Goal: Transaction & Acquisition: Obtain resource

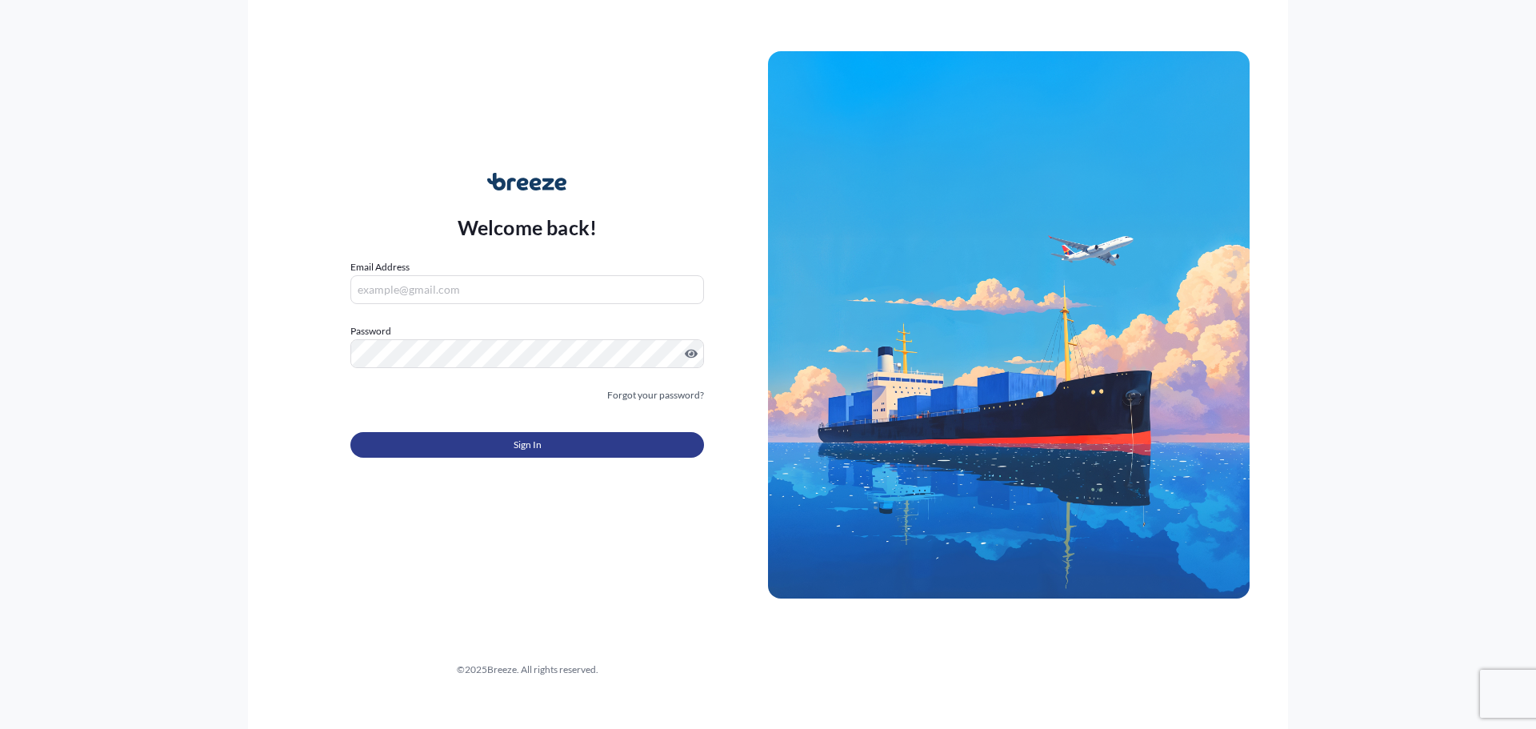
type input "[PERSON_NAME][EMAIL_ADDRESS][DOMAIN_NAME]"
click at [442, 432] on button "Sign In" at bounding box center [527, 445] width 354 height 26
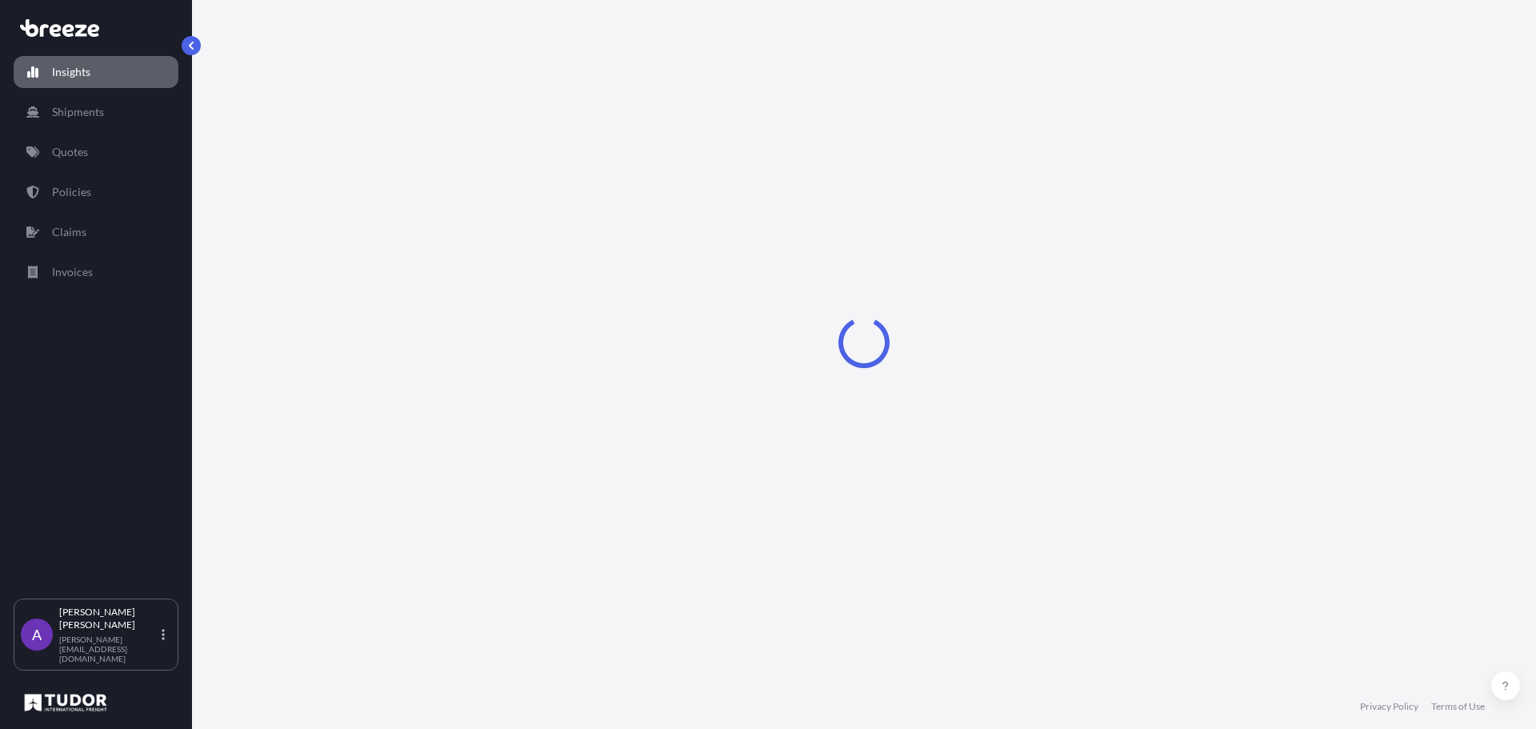
select select "2025"
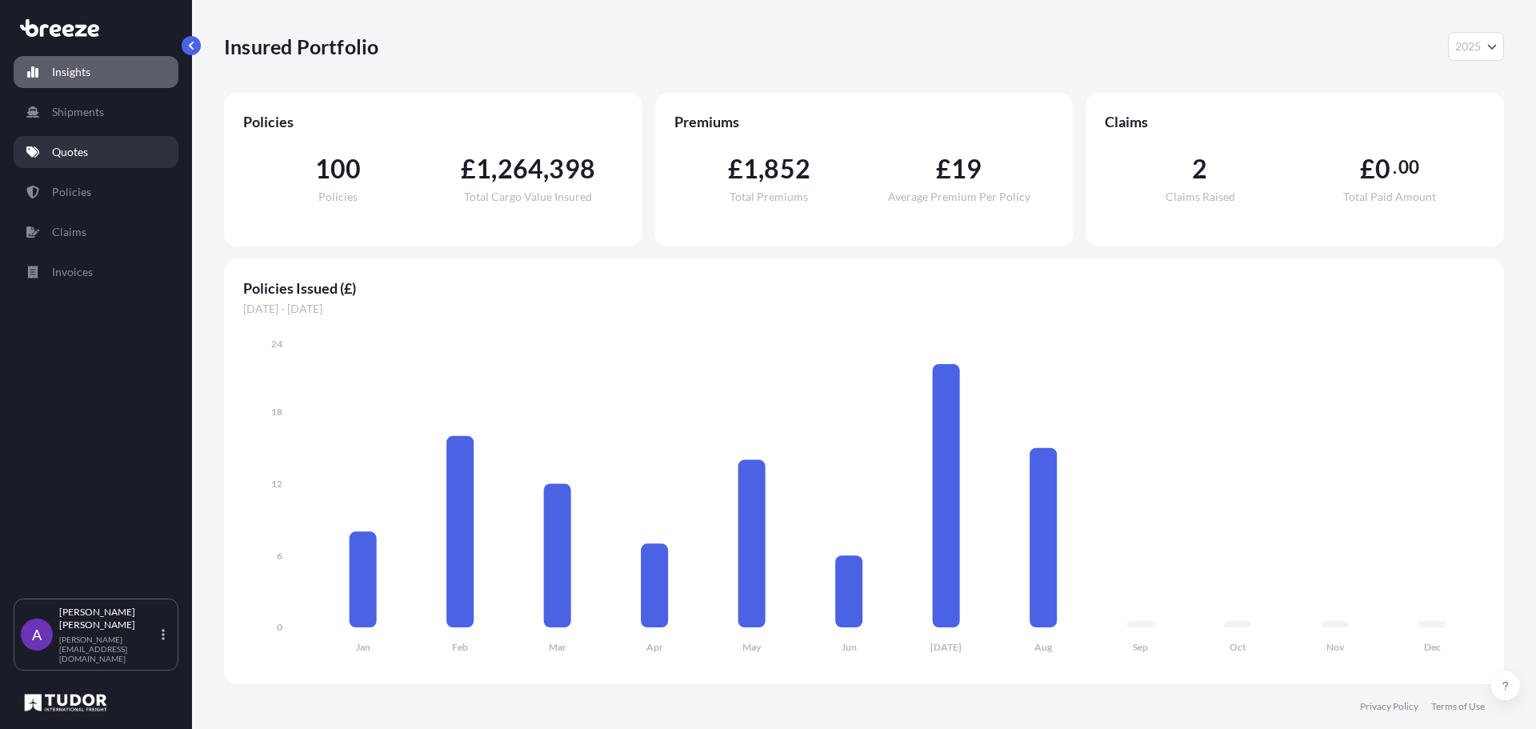
click at [86, 163] on link "Quotes" at bounding box center [96, 152] width 165 height 32
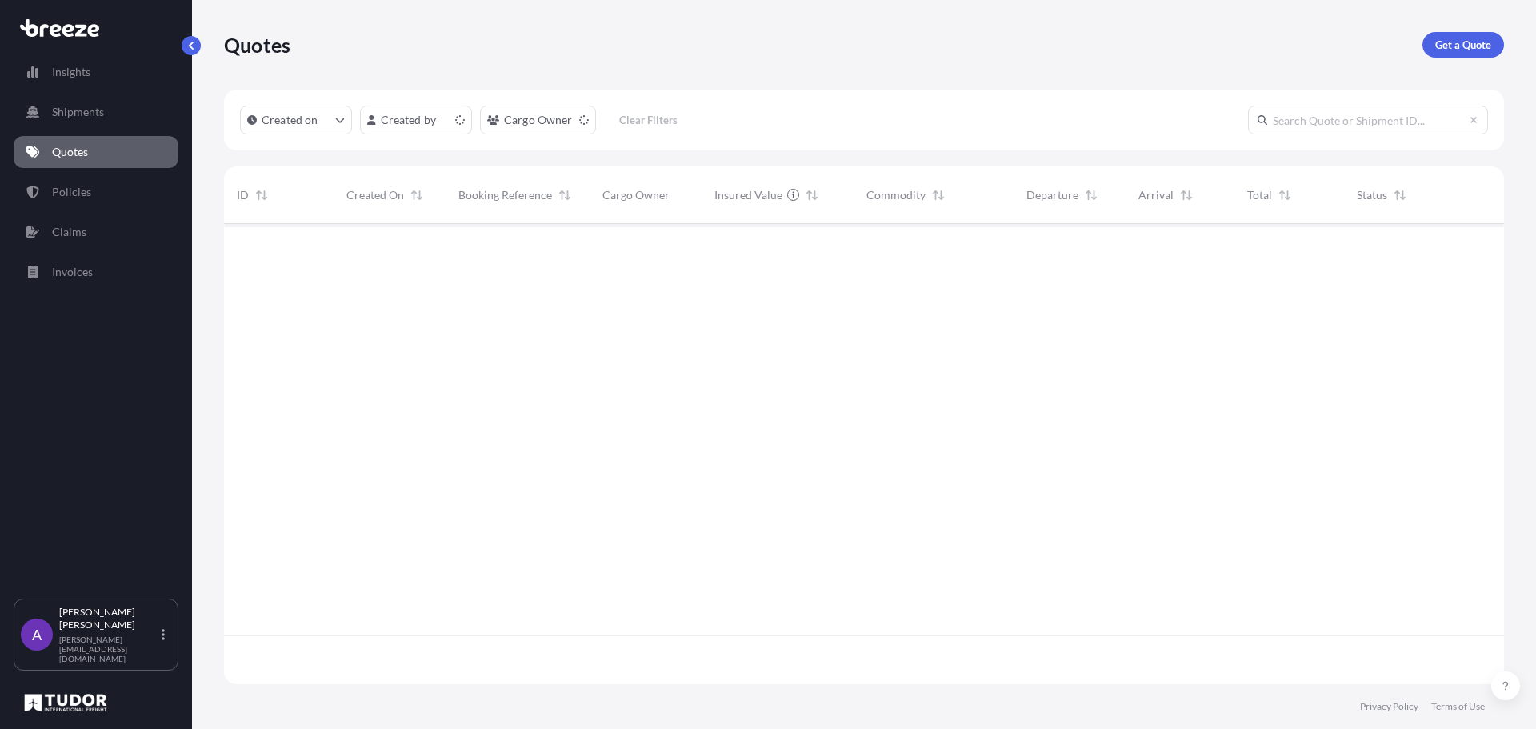
scroll to position [457, 1268]
click at [1465, 43] on p "Get a Quote" at bounding box center [1463, 45] width 56 height 16
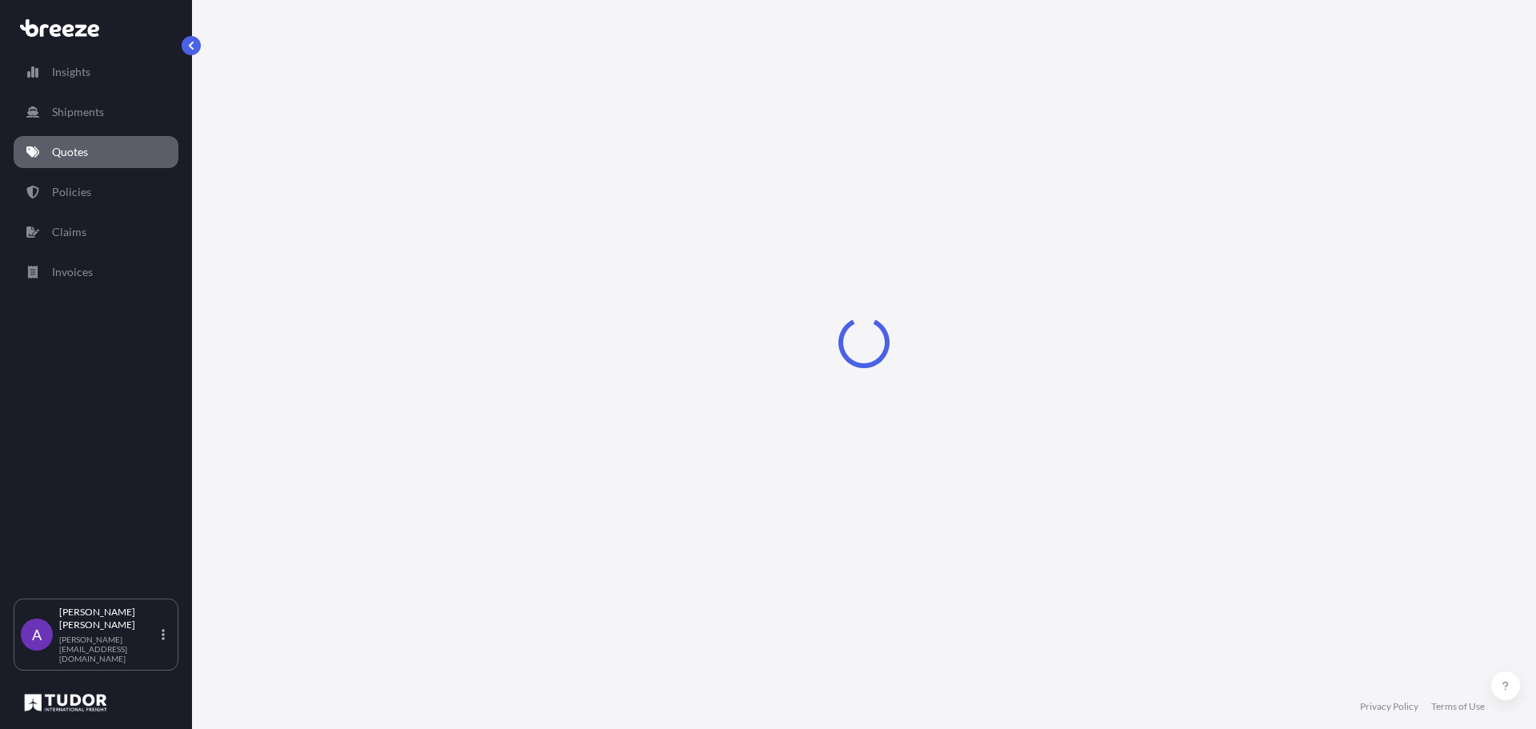
select select "Sea"
select select "1"
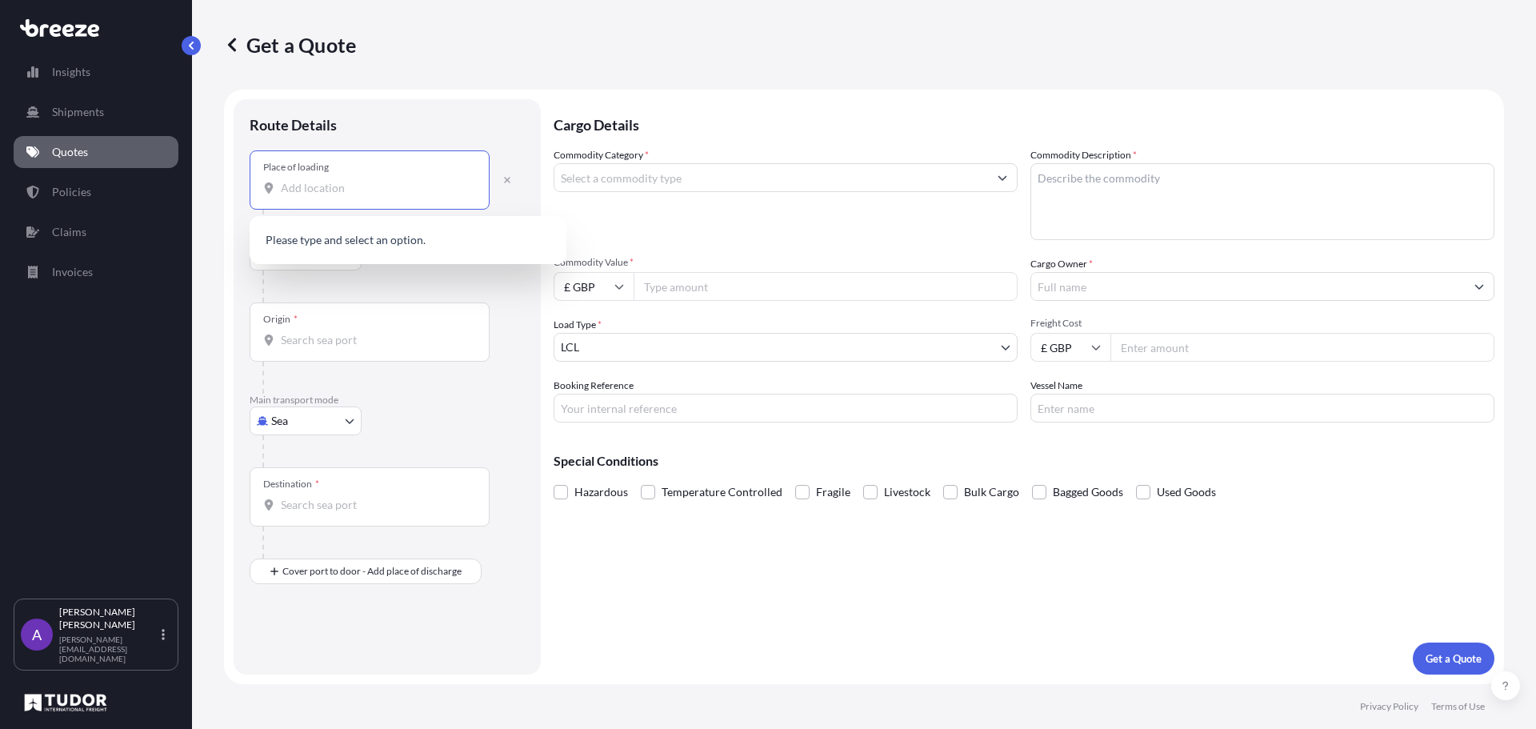
click at [322, 190] on input "Place of loading" at bounding box center [375, 188] width 189 height 16
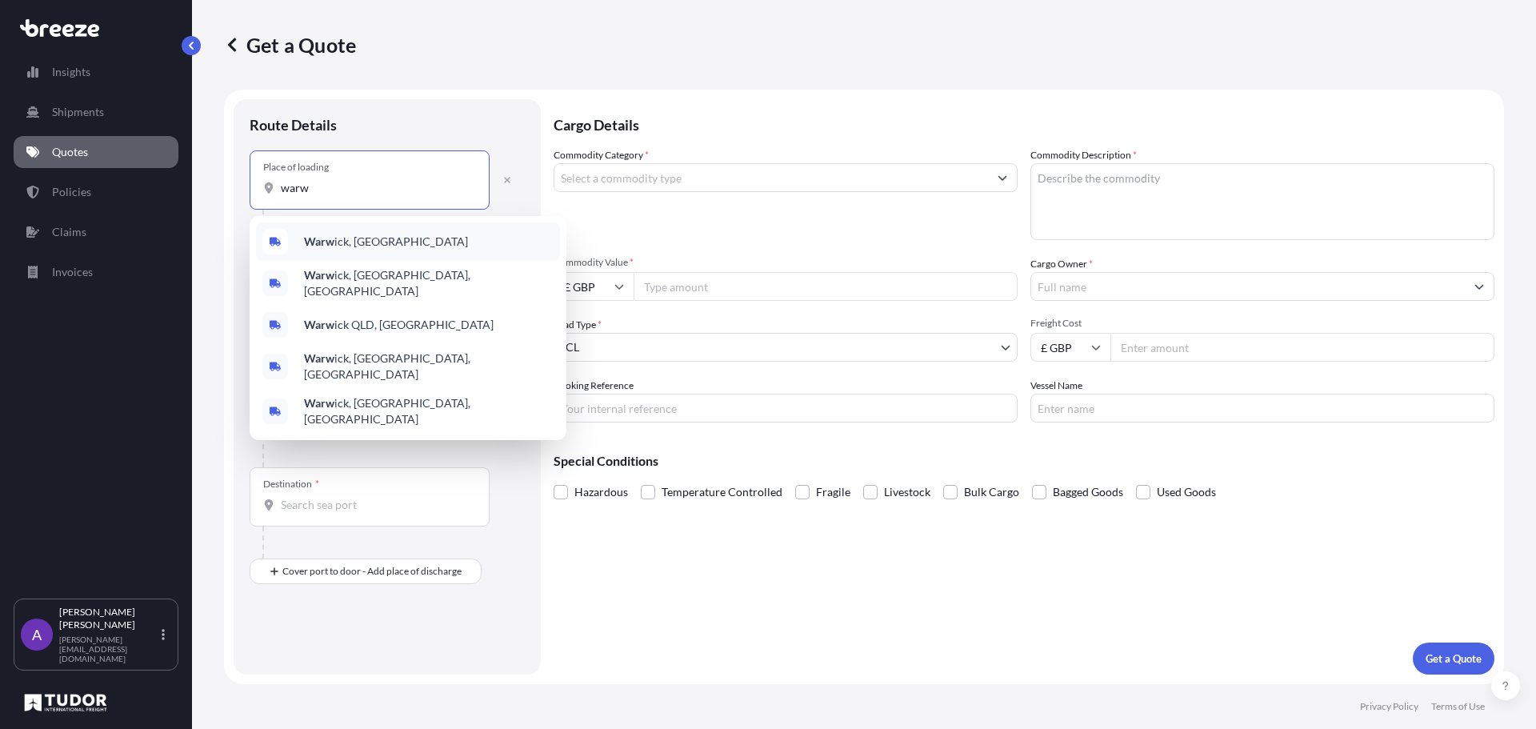
click at [336, 240] on span "Warw ick, [GEOGRAPHIC_DATA]" at bounding box center [386, 242] width 164 height 16
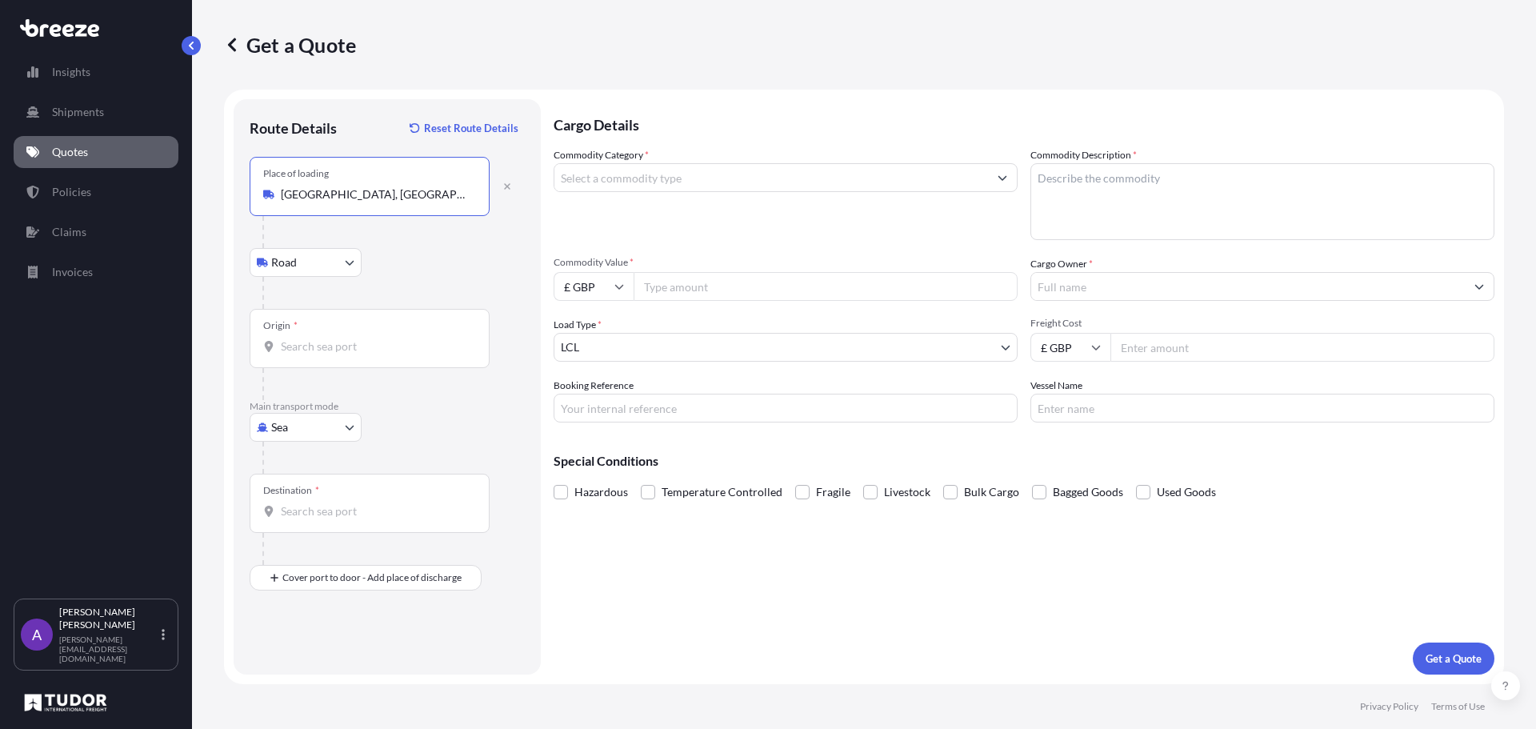
type input "[GEOGRAPHIC_DATA], [GEOGRAPHIC_DATA]"
click at [301, 428] on body "5 options available. Insights Shipments Quotes Policies Claims Invoices A [PERS…" at bounding box center [768, 364] width 1536 height 729
click at [304, 523] on span "Road" at bounding box center [293, 526] width 26 height 16
select select "Road"
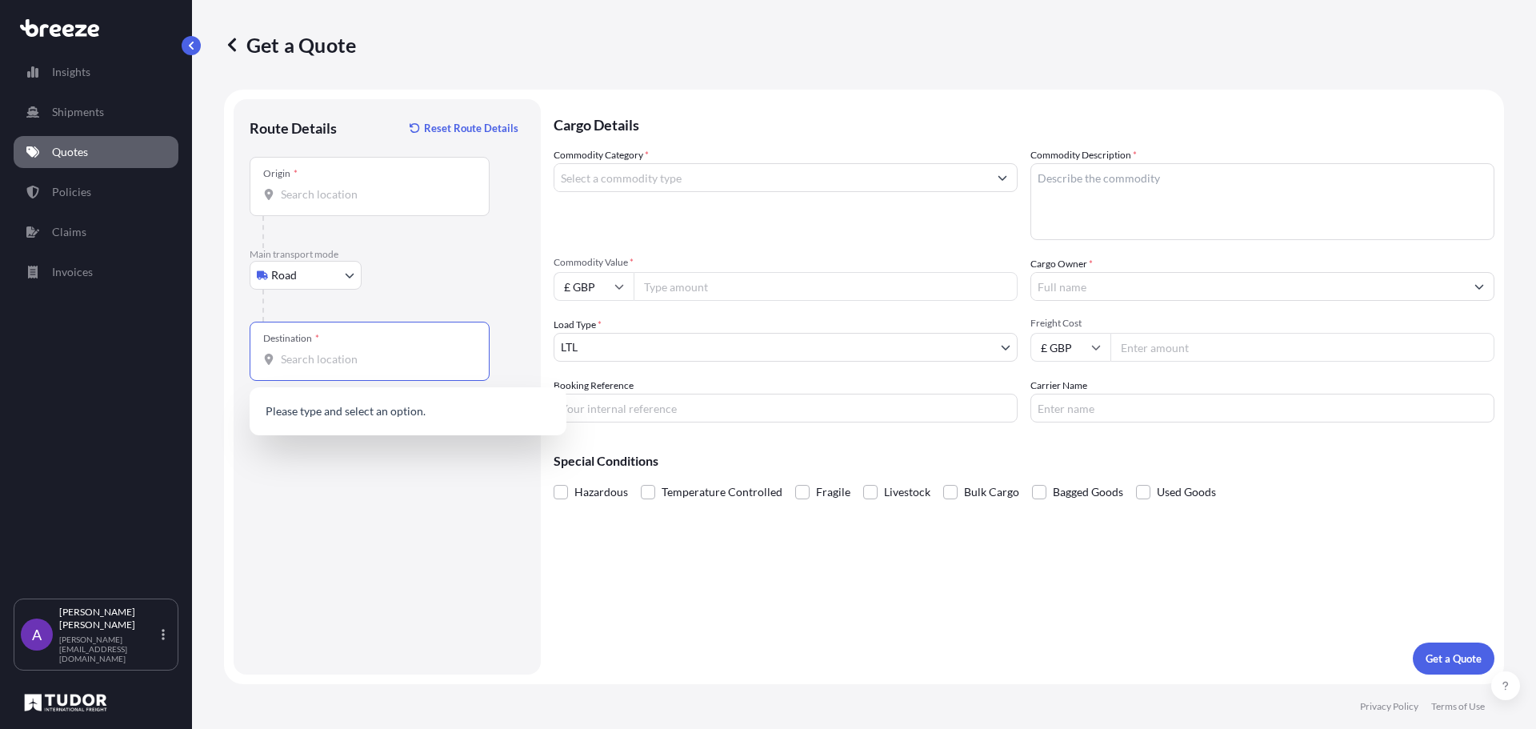
click at [310, 353] on input "Destination *" at bounding box center [375, 359] width 189 height 16
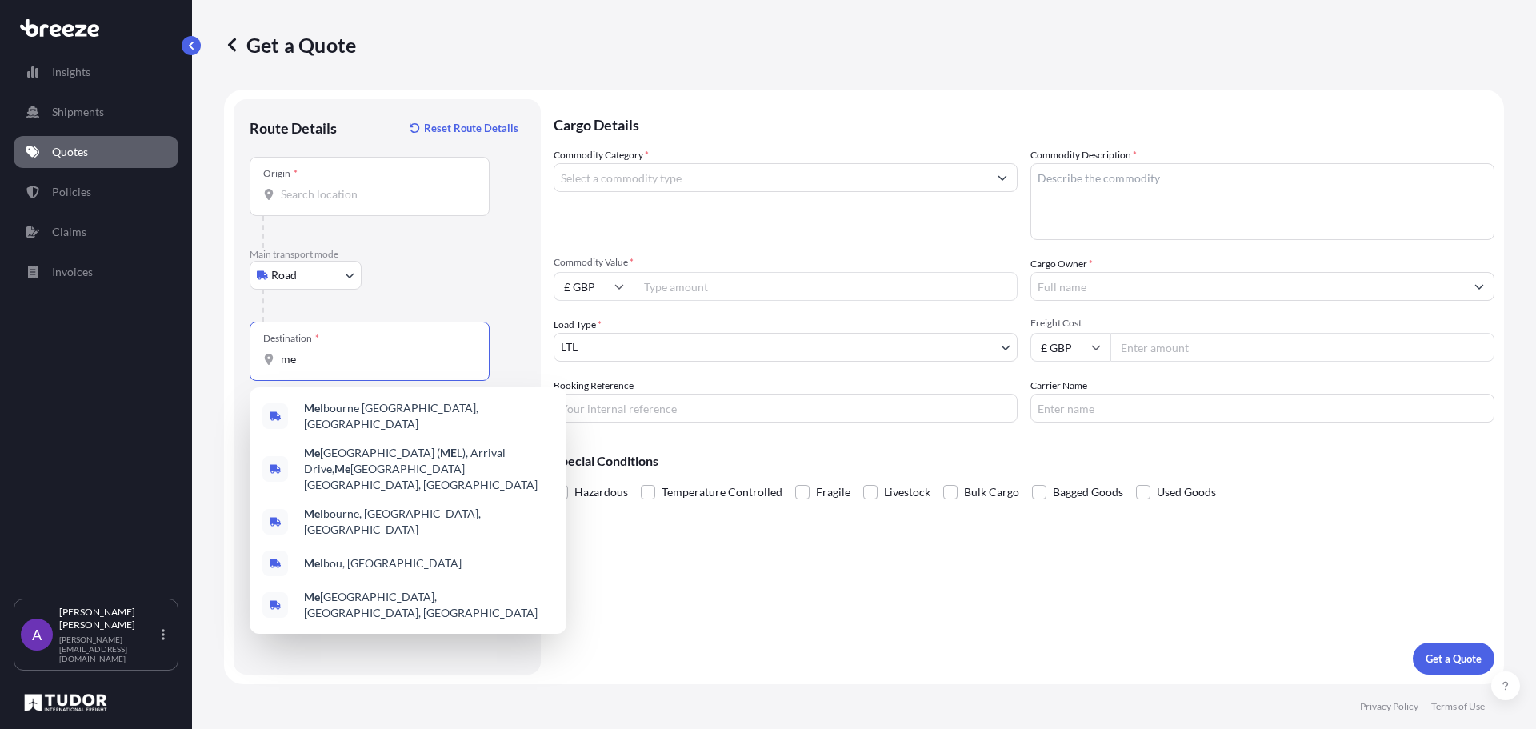
type input "m"
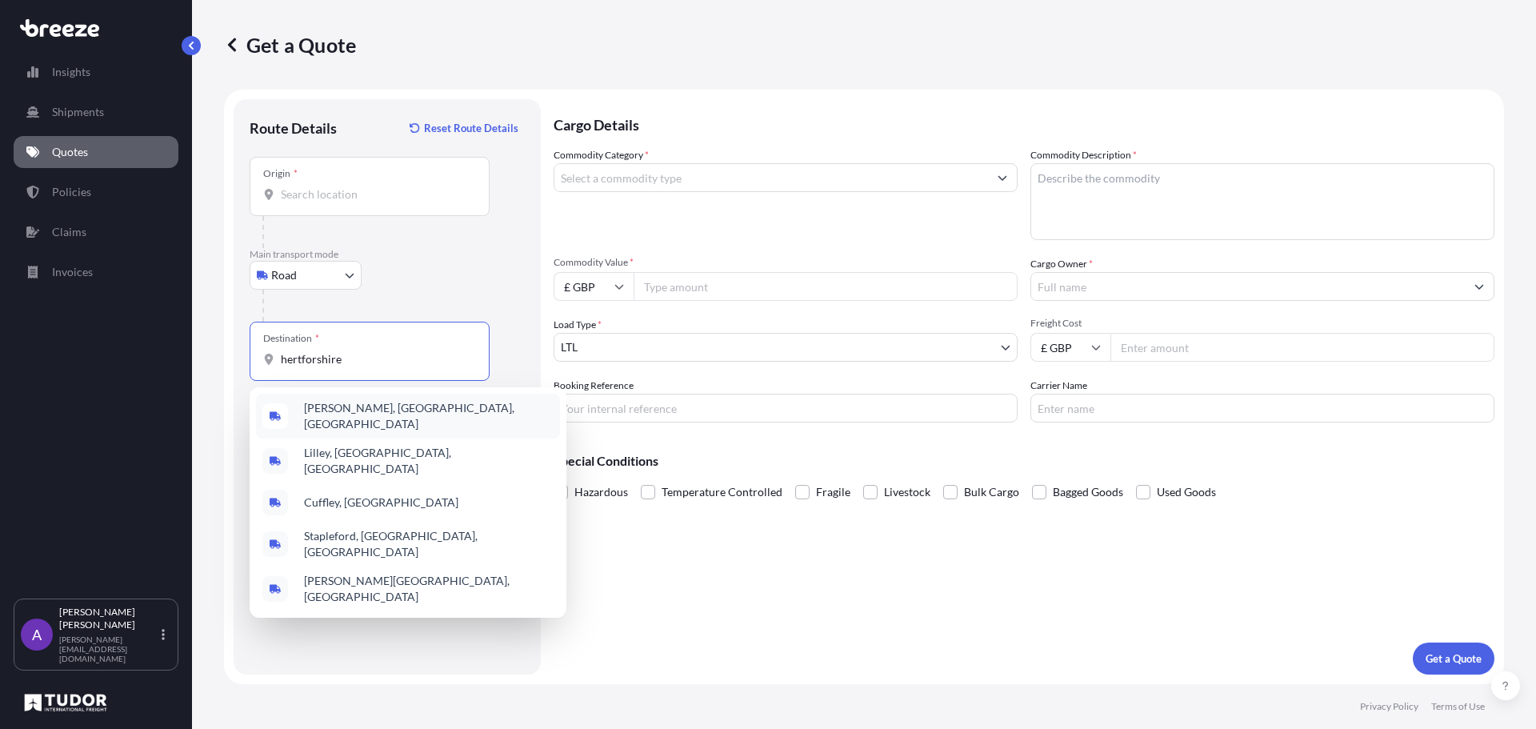
drag, startPoint x: 311, startPoint y: 360, endPoint x: 320, endPoint y: 359, distance: 8.8
click at [314, 359] on input "hertforshire" at bounding box center [375, 359] width 189 height 16
click at [356, 364] on input "[GEOGRAPHIC_DATA]" at bounding box center [375, 359] width 189 height 16
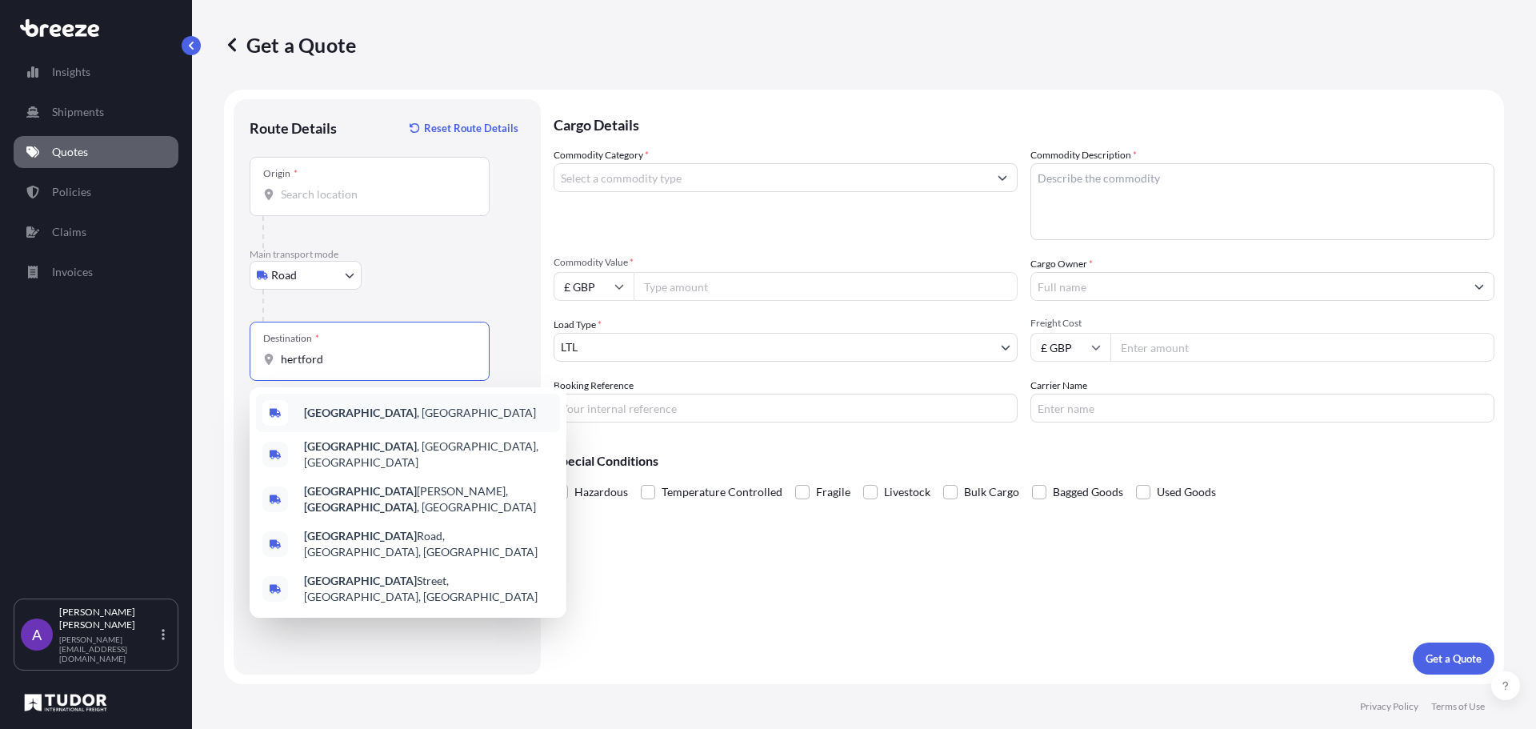
click at [357, 419] on span "[GEOGRAPHIC_DATA] , [GEOGRAPHIC_DATA]" at bounding box center [420, 413] width 232 height 16
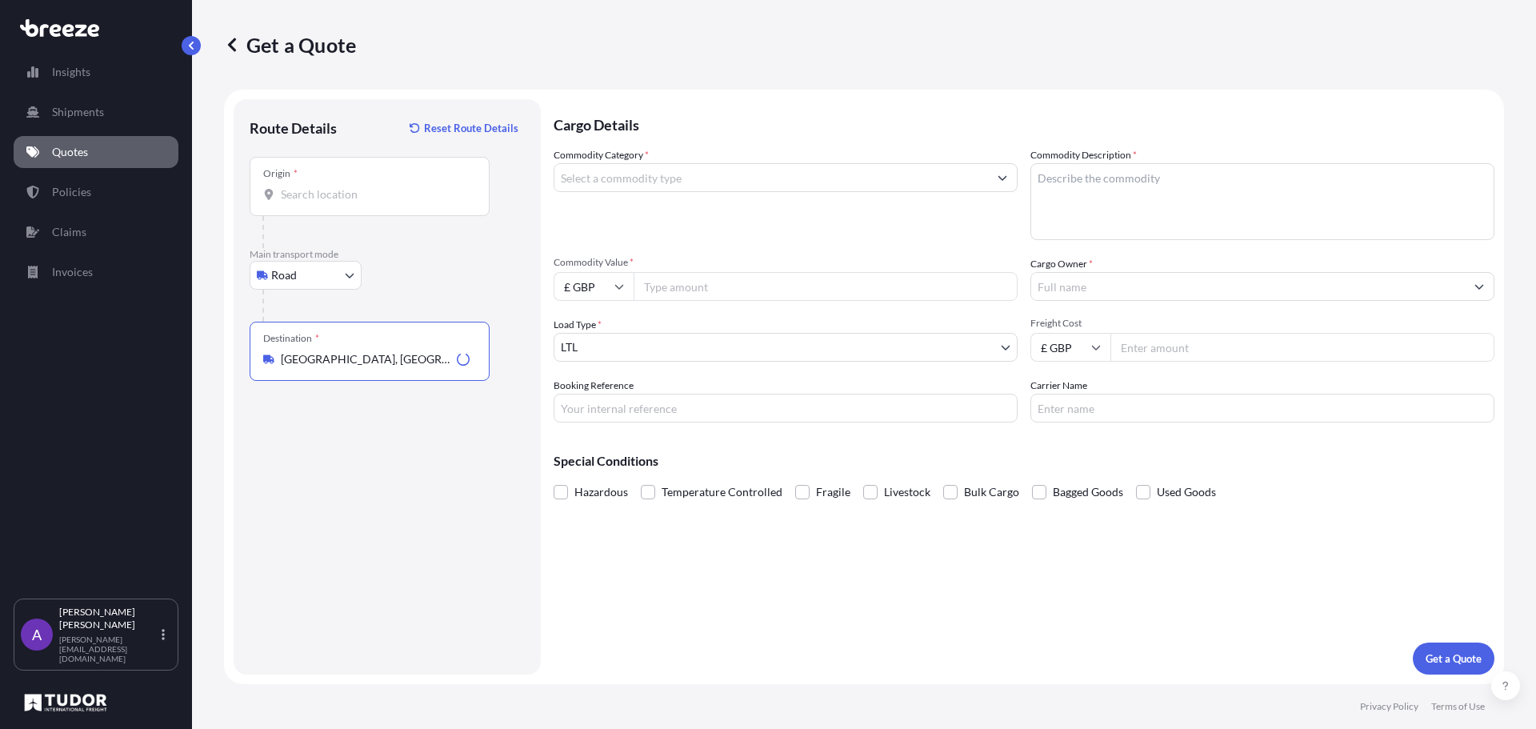
type input "[GEOGRAPHIC_DATA], [GEOGRAPHIC_DATA]"
click at [709, 290] on input "Commodity Value *" at bounding box center [825, 286] width 384 height 29
type input "82801"
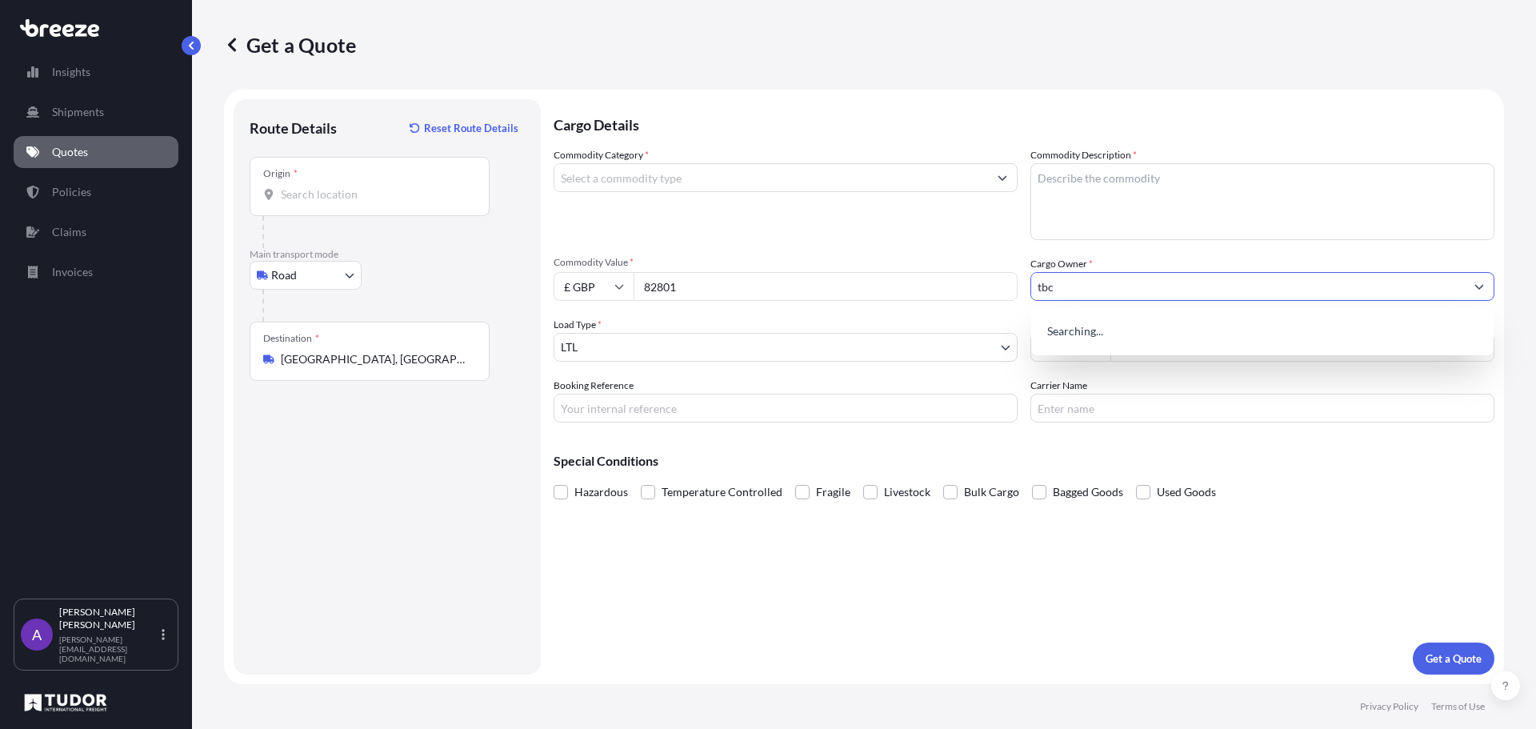
type input "tbc"
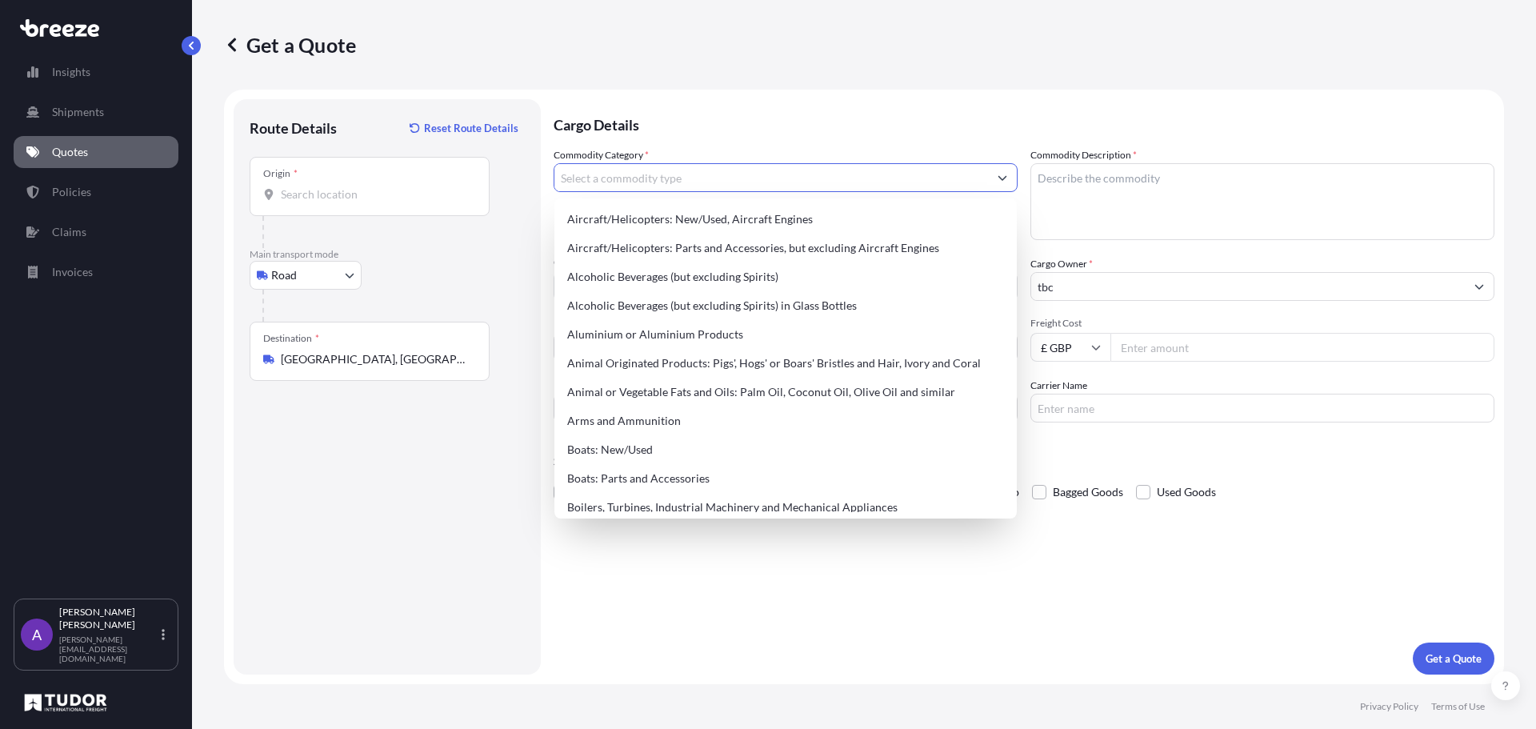
click at [713, 179] on input "Commodity Category *" at bounding box center [771, 177] width 434 height 29
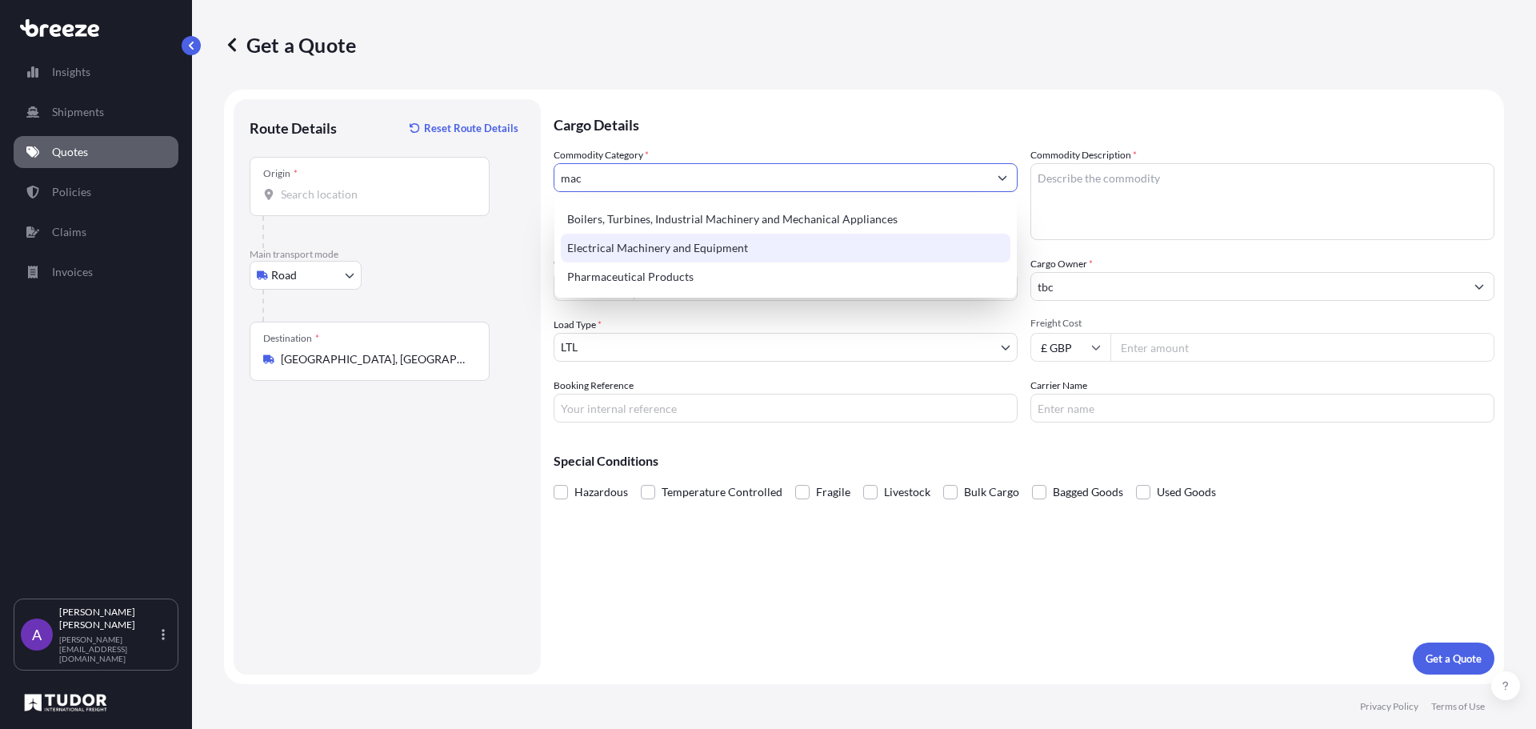
click at [716, 246] on div "Electrical Machinery and Equipment" at bounding box center [786, 248] width 450 height 29
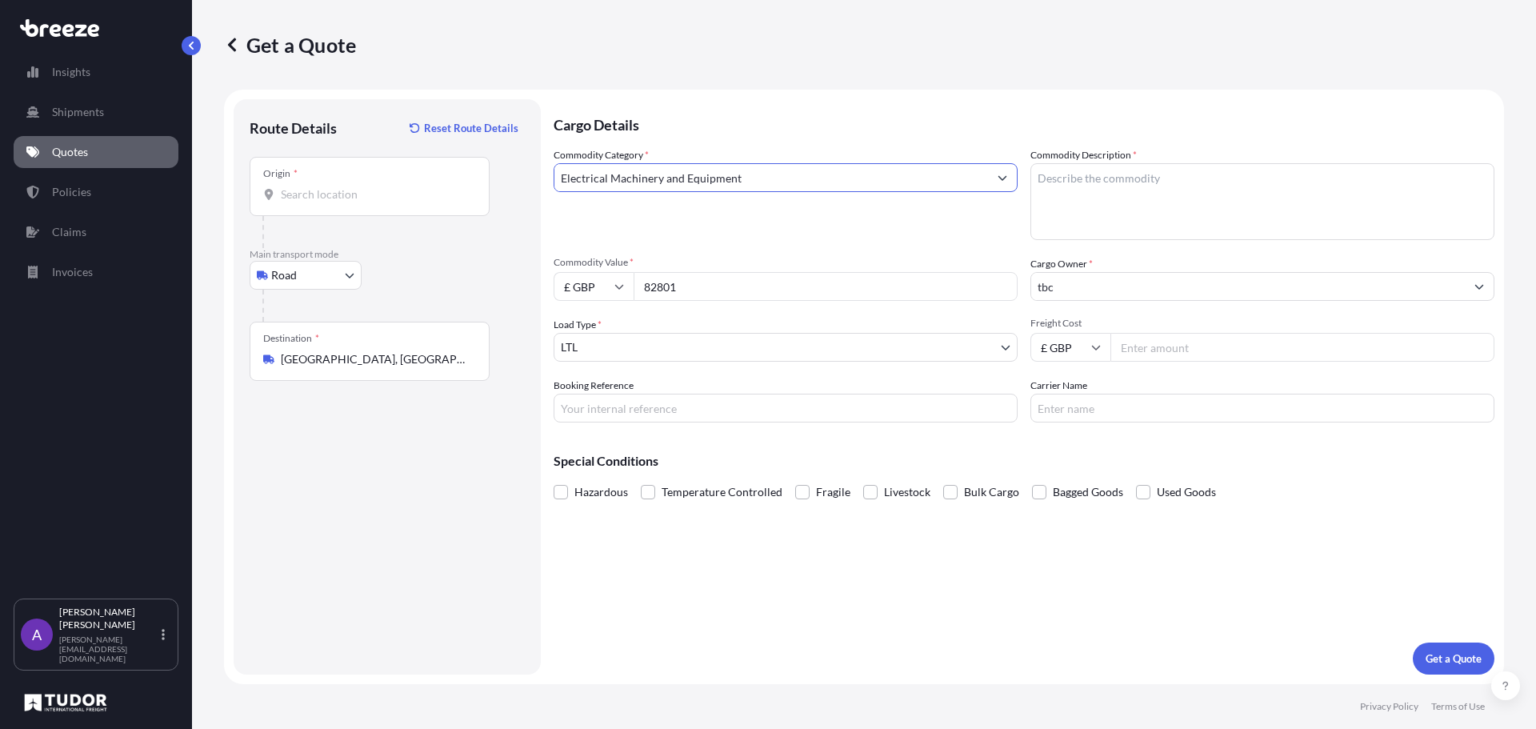
type input "Electrical Machinery and Equipment"
click at [1105, 202] on textarea "Commodity Description *" at bounding box center [1262, 201] width 464 height 77
type textarea "machine"
click at [1150, 356] on input "Freight Cost" at bounding box center [1302, 347] width 384 height 29
type input "300"
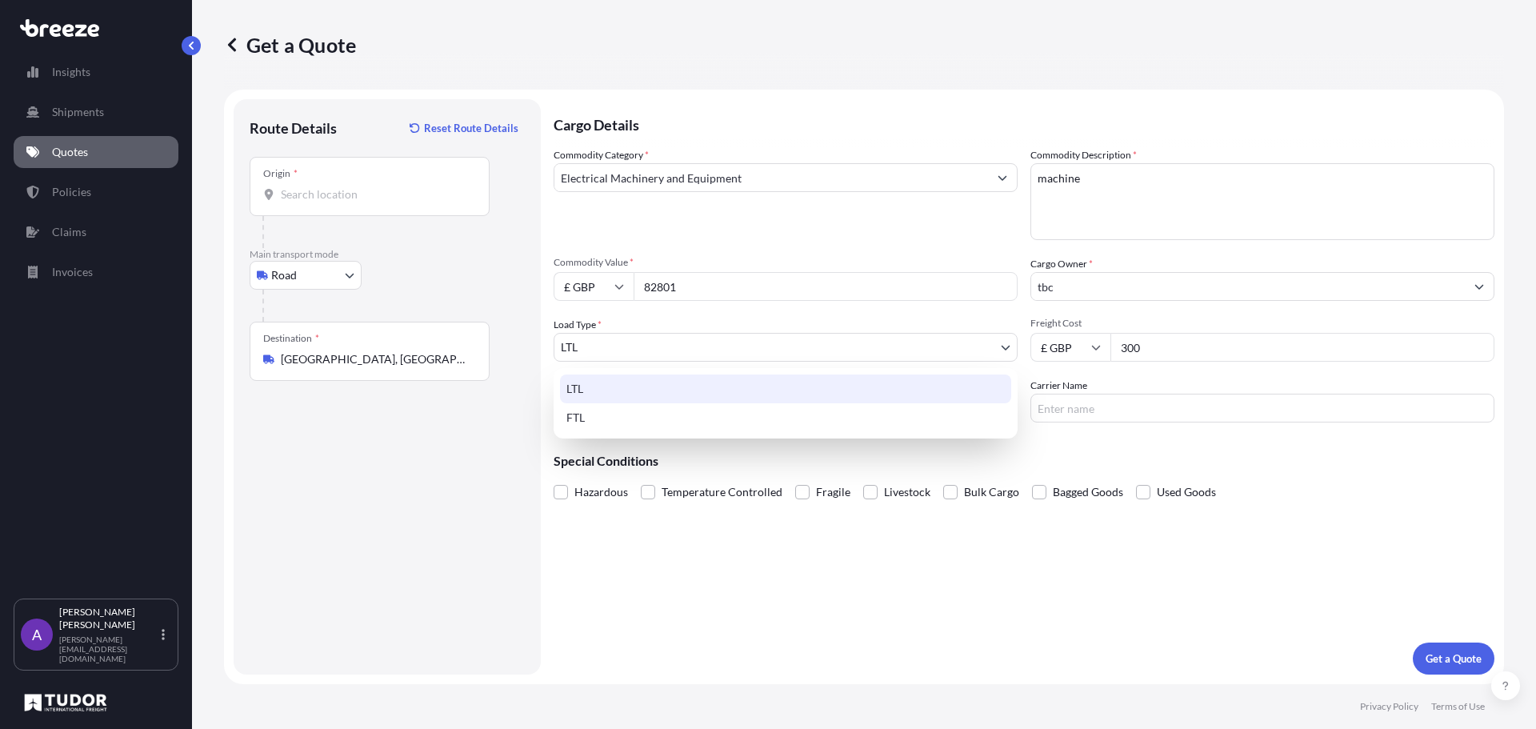
click at [648, 355] on body "Insights Shipments Quotes Policies Claims Invoices A [PERSON_NAME] [PERSON_NAME…" at bounding box center [768, 364] width 1536 height 729
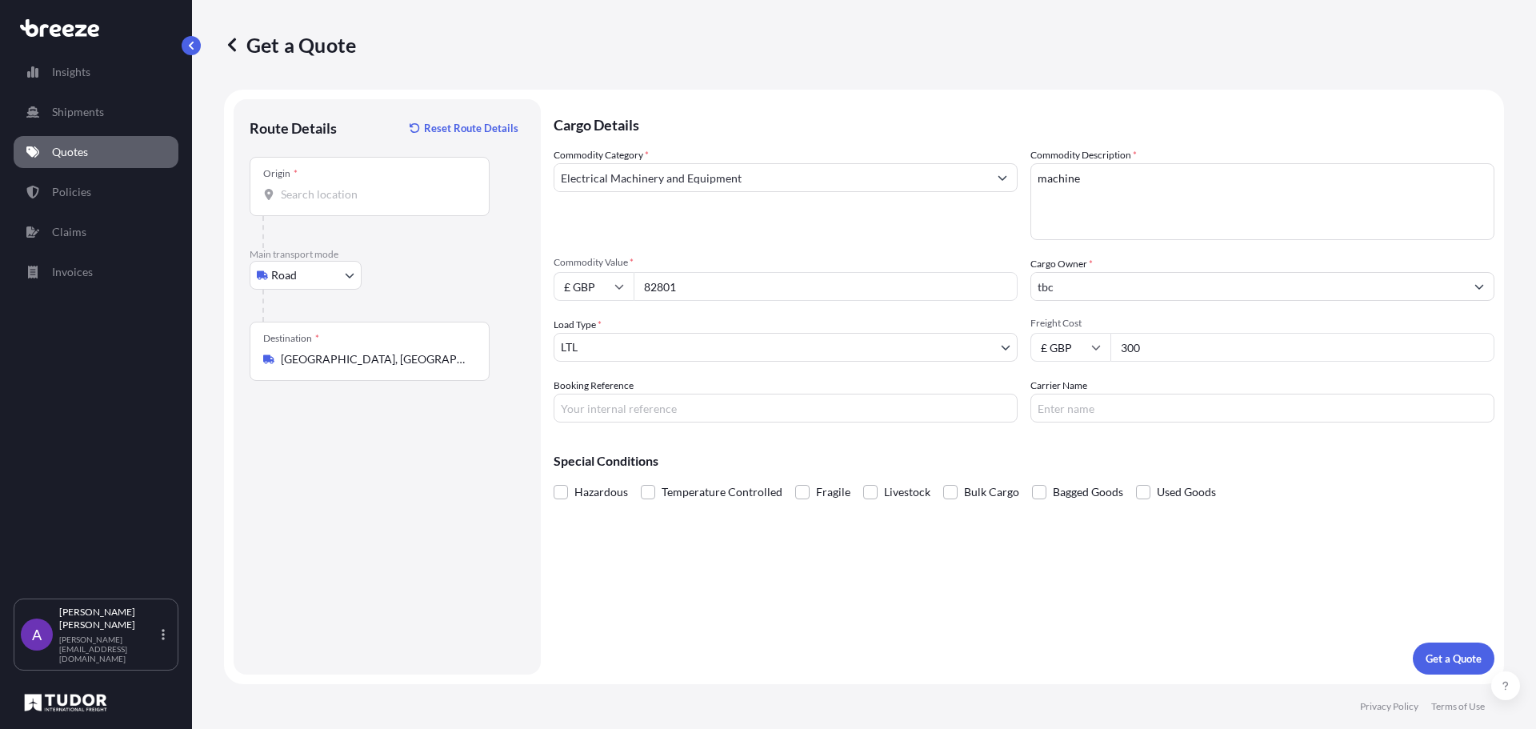
click at [849, 524] on div "Cargo Details Commodity Category * Electrical Machinery and Equipment Commodity…" at bounding box center [1024, 386] width 941 height 575
click at [1445, 658] on p "Get a Quote" at bounding box center [1453, 658] width 56 height 16
click at [340, 191] on input "Origin * Please select an origin" at bounding box center [375, 194] width 189 height 16
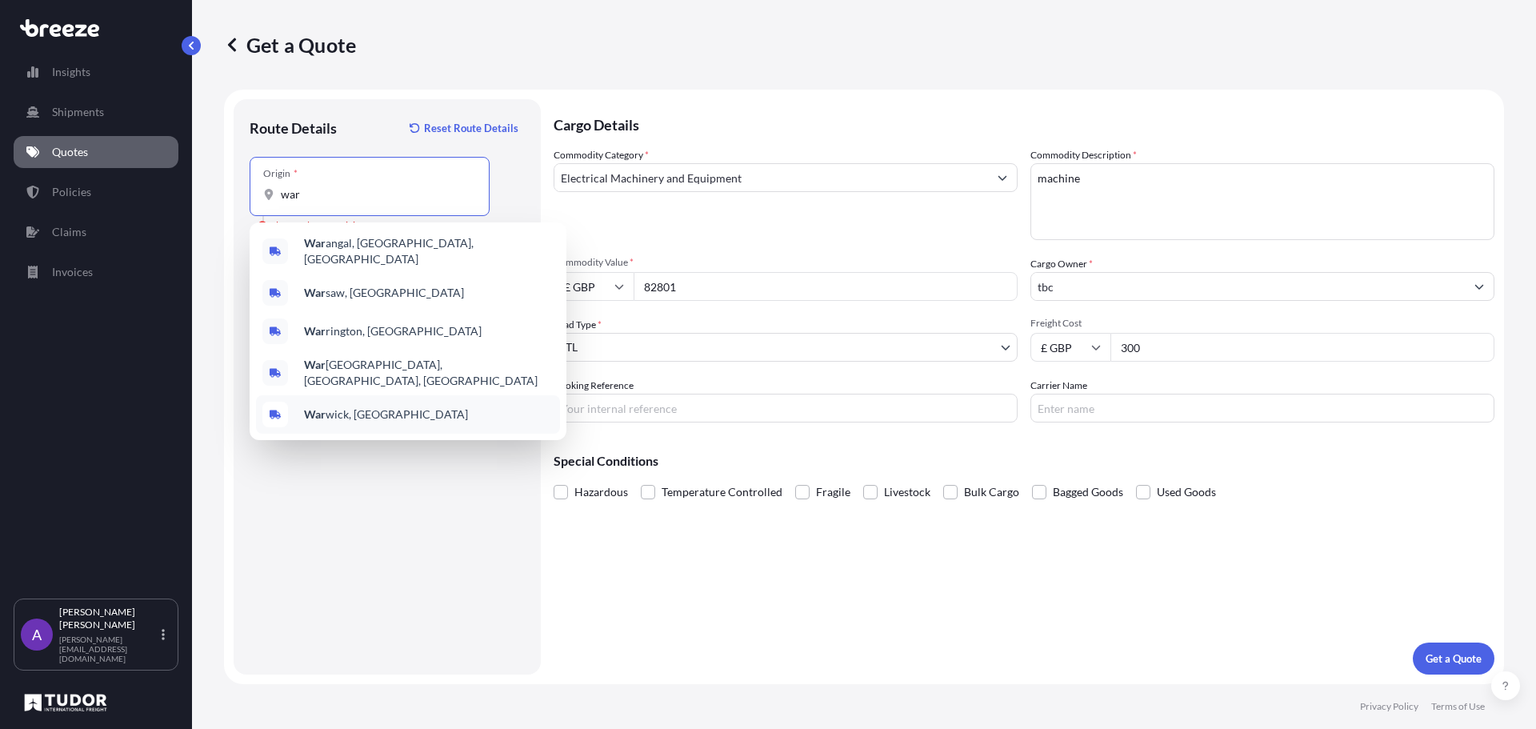
click at [347, 406] on span "War wick, [GEOGRAPHIC_DATA]" at bounding box center [386, 414] width 164 height 16
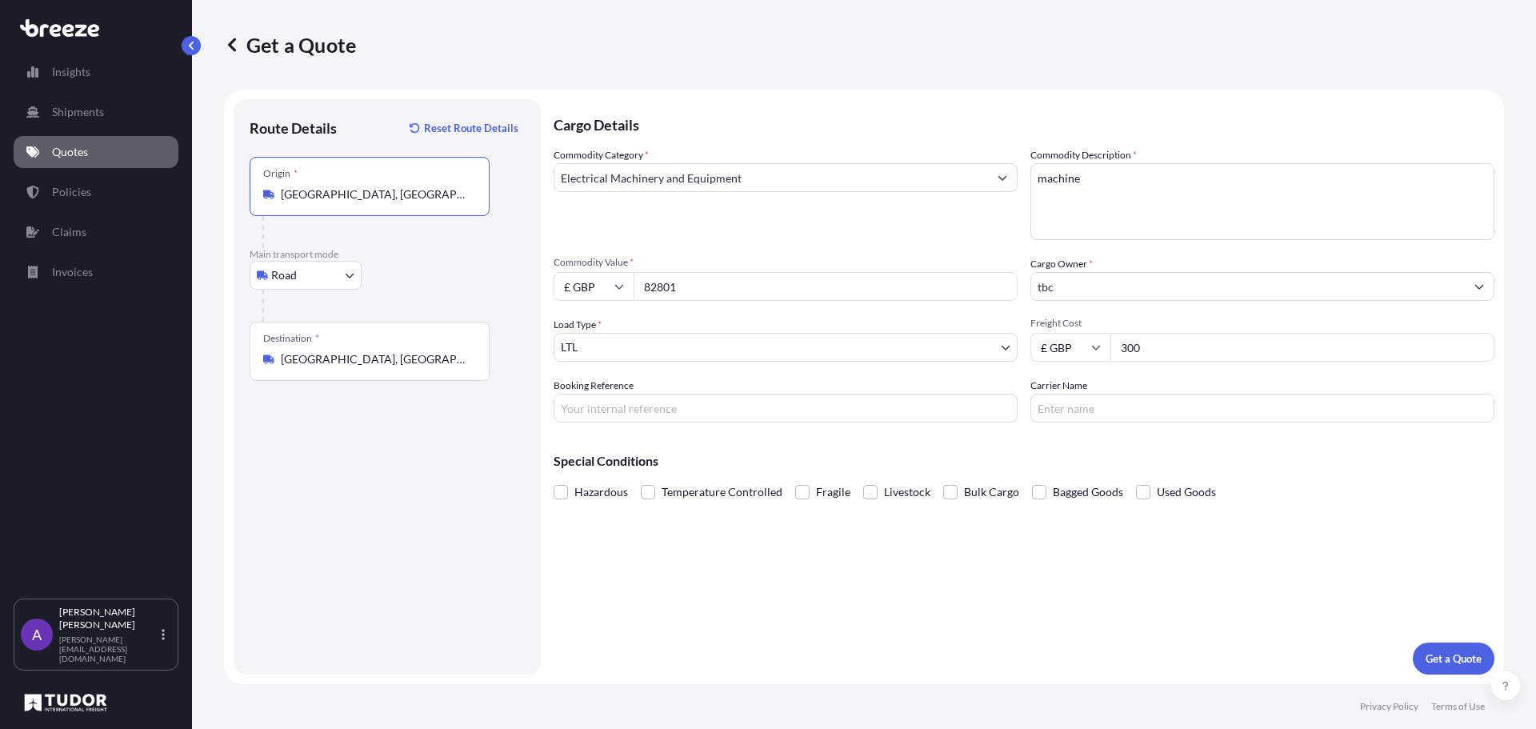
type input "[GEOGRAPHIC_DATA], [GEOGRAPHIC_DATA]"
click at [1458, 662] on p "Get a Quote" at bounding box center [1453, 658] width 56 height 16
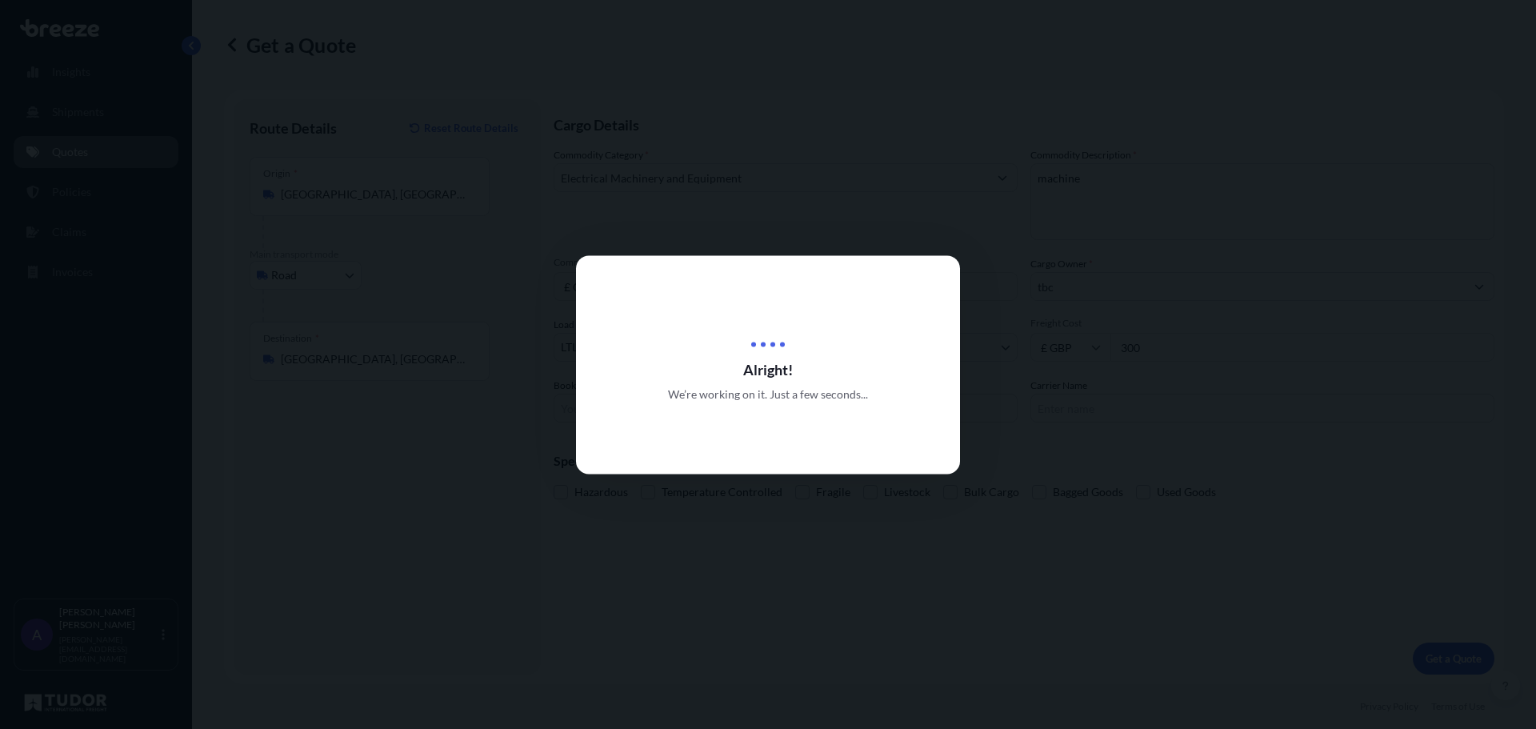
select select "Road"
select select "1"
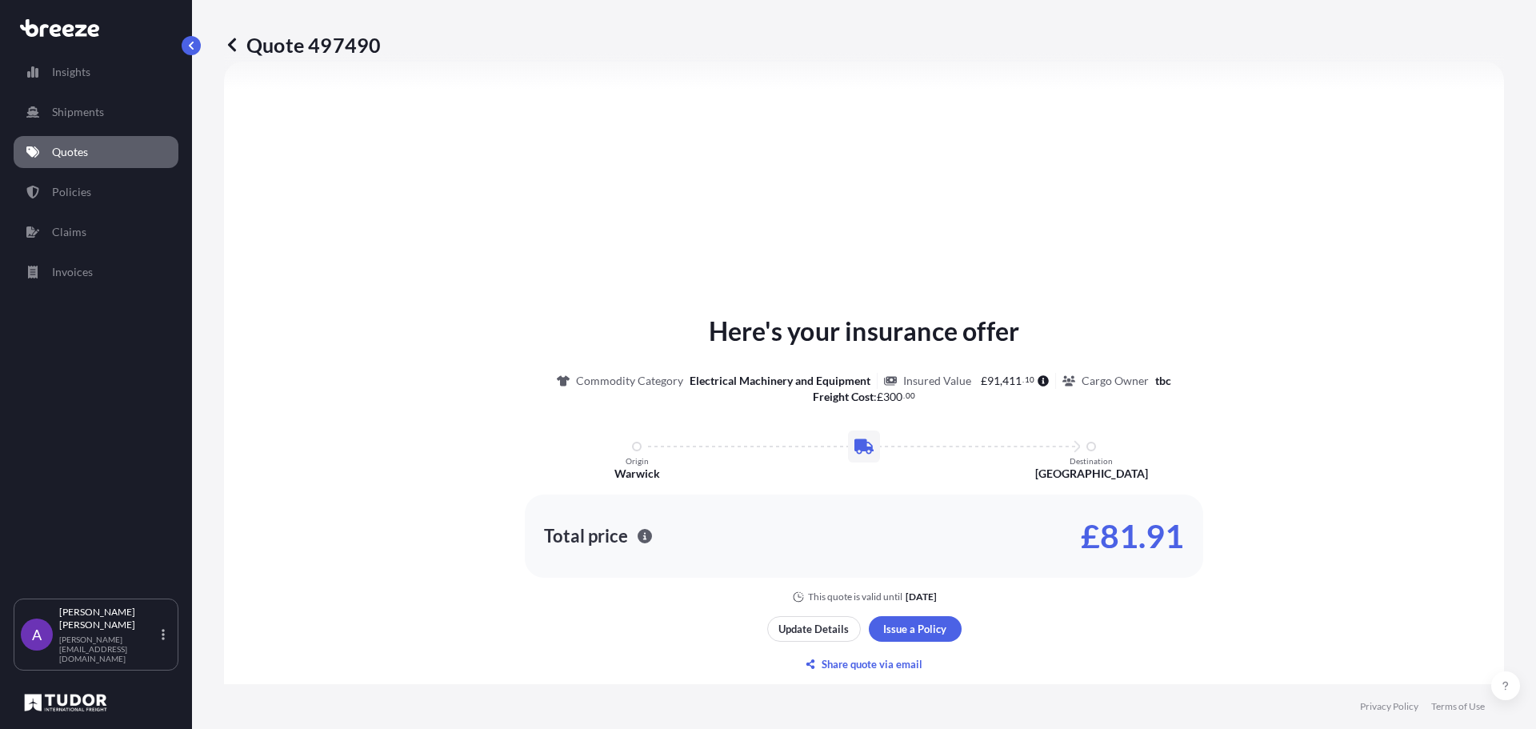
scroll to position [562, 0]
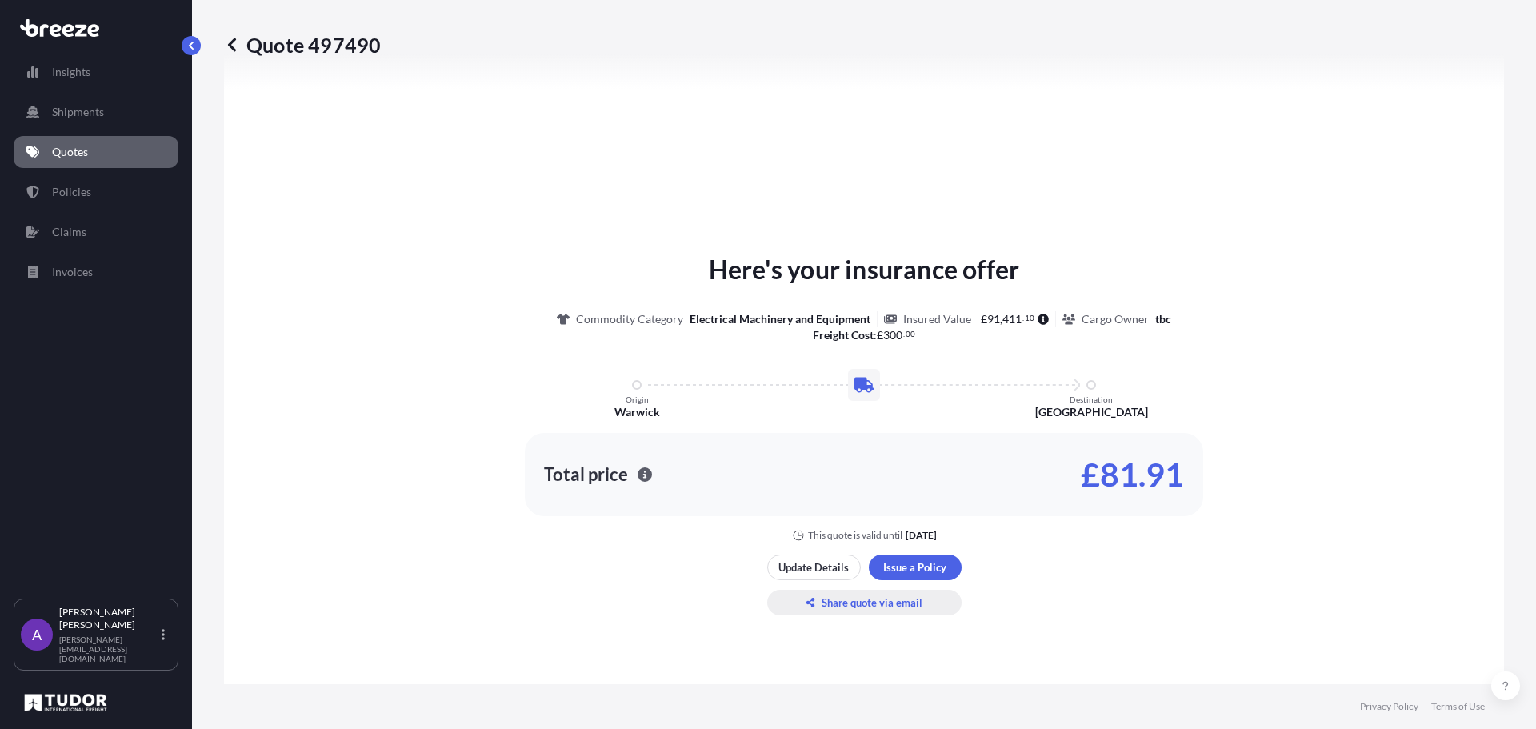
click at [888, 602] on p "Share quote via email" at bounding box center [871, 602] width 101 height 16
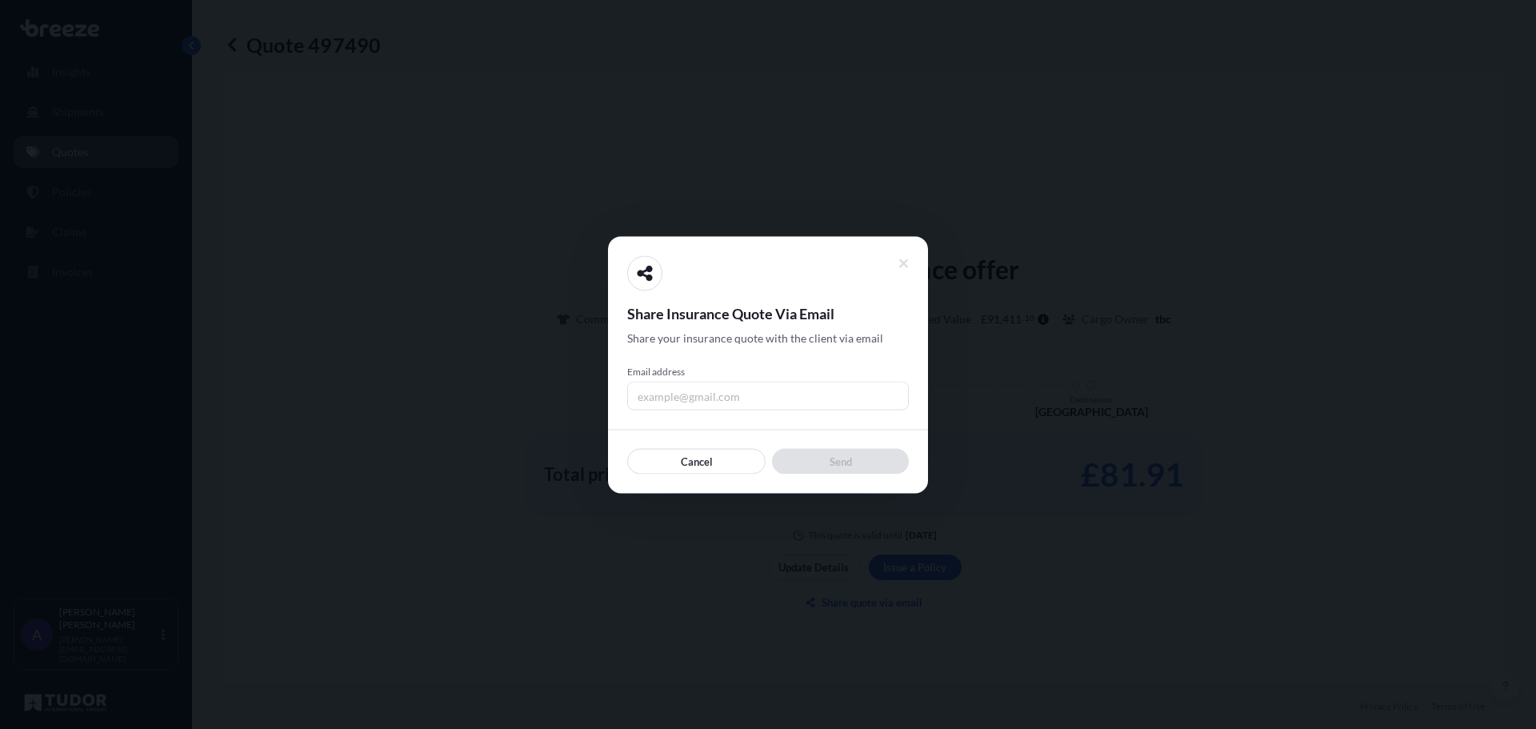
click at [714, 395] on input "Email address" at bounding box center [768, 395] width 282 height 29
type input "[PERSON_NAME][EMAIL_ADDRESS][DOMAIN_NAME]"
